Goal: Find specific page/section: Find specific page/section

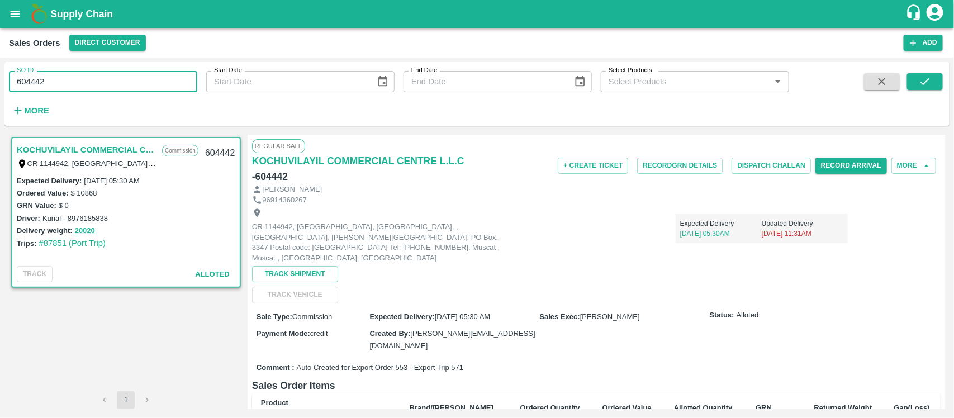
click at [59, 81] on input "604442" at bounding box center [103, 81] width 188 height 21
paste input "text"
click at [926, 85] on icon "submit" at bounding box center [925, 81] width 12 height 12
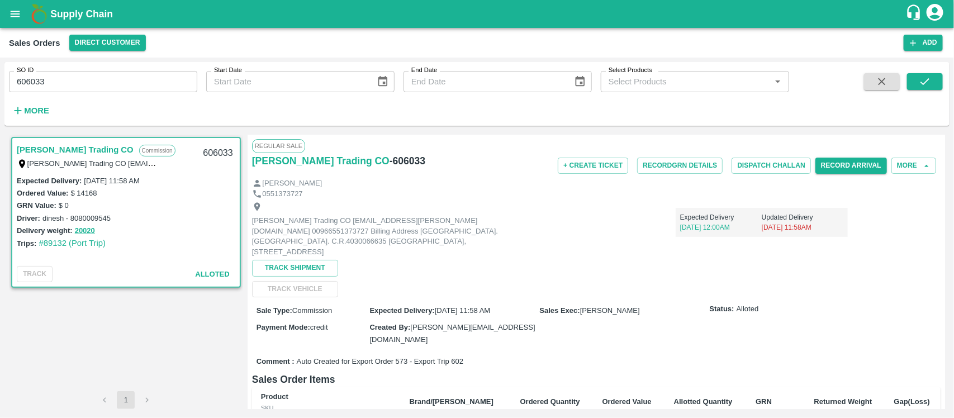
click at [146, 78] on input "606033" at bounding box center [103, 81] width 188 height 21
paste input "text"
type input "604920"
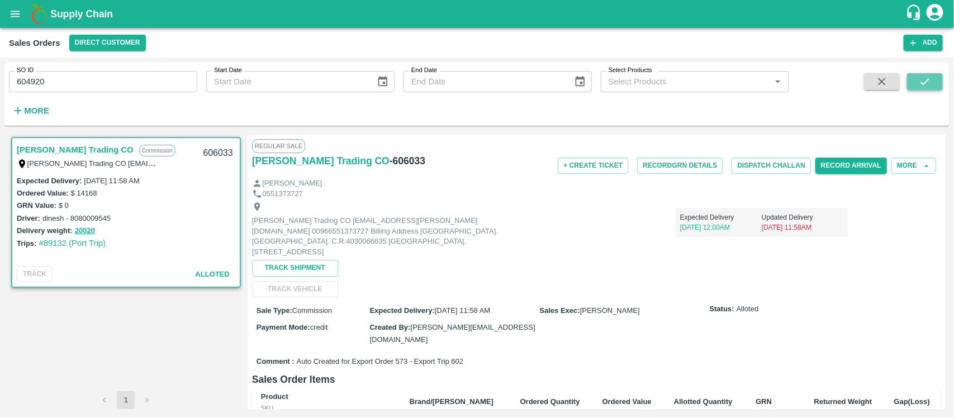
click at [926, 83] on icon "submit" at bounding box center [925, 81] width 12 height 12
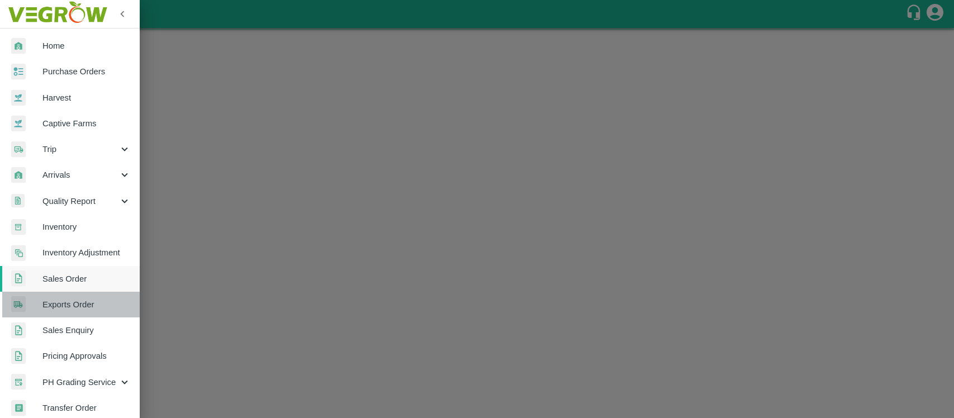
click at [77, 305] on span "Exports Order" at bounding box center [86, 305] width 88 height 12
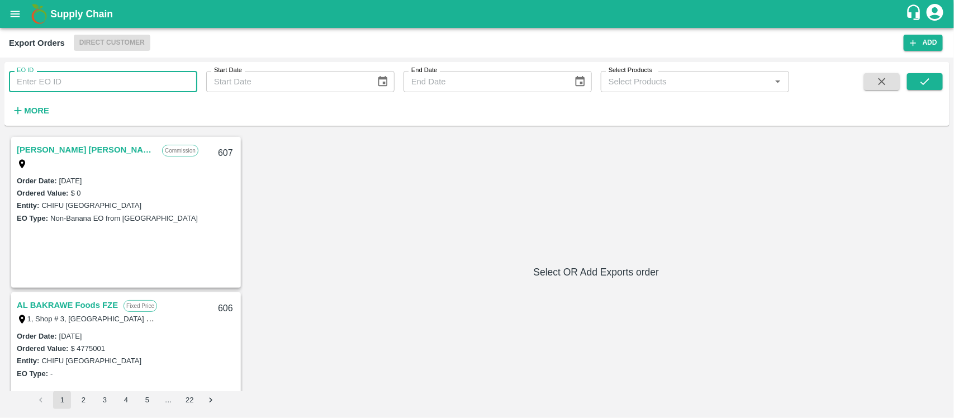
click at [86, 79] on input "EO ID" at bounding box center [103, 81] width 188 height 21
type input "564"
click at [926, 84] on icon "submit" at bounding box center [925, 81] width 12 height 12
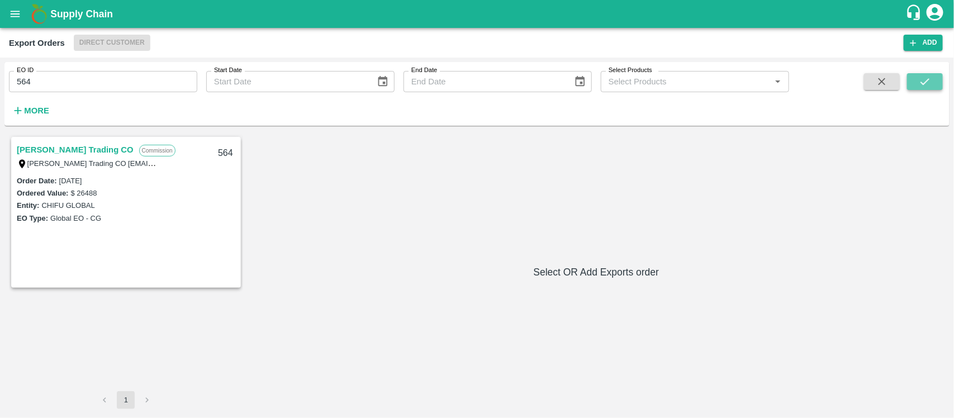
click at [917, 87] on button "submit" at bounding box center [925, 81] width 36 height 17
click at [110, 331] on div "Jabbar Nasser Albishi Trading CO Commission Jabbar Nasser Albishi Trading CO in…" at bounding box center [126, 263] width 234 height 257
click at [108, 146] on link "[PERSON_NAME] Trading CO" at bounding box center [75, 150] width 117 height 15
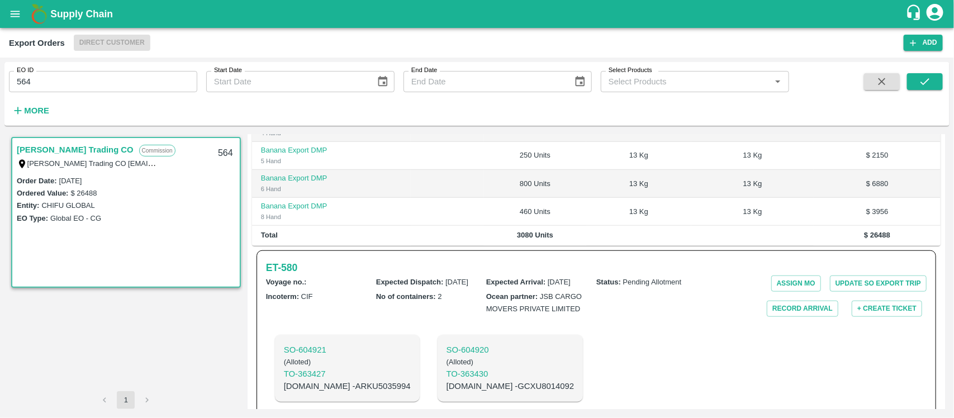
scroll to position [423, 0]
